Goal: Information Seeking & Learning: Learn about a topic

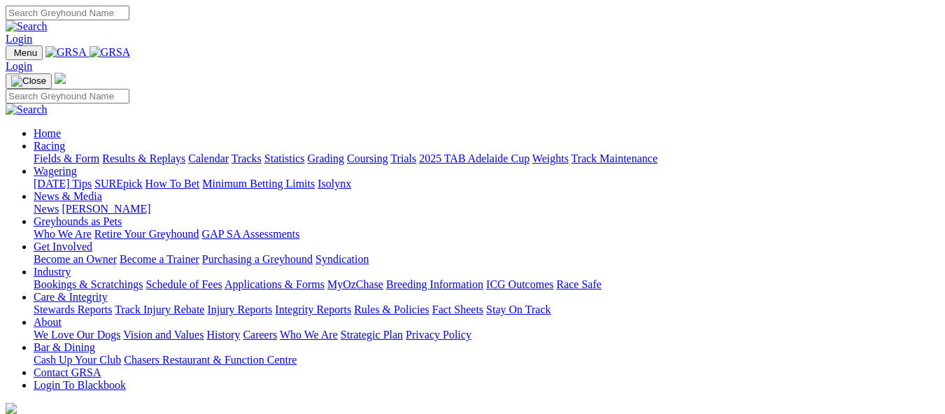
click at [229, 153] on link "Calendar" at bounding box center [208, 159] width 41 height 12
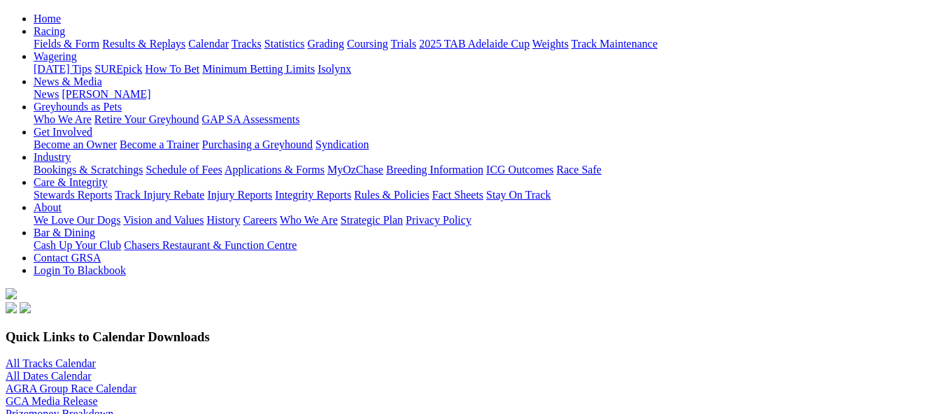
scroll to position [70, 0]
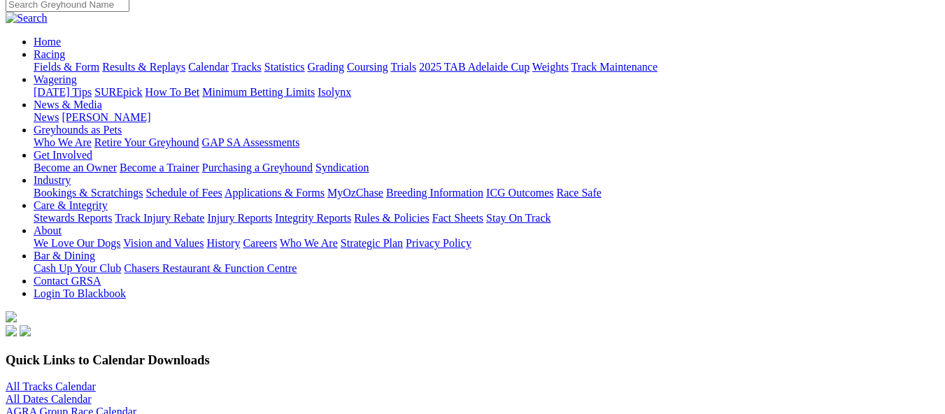
scroll to position [104, 0]
